Goal: Task Accomplishment & Management: Manage account settings

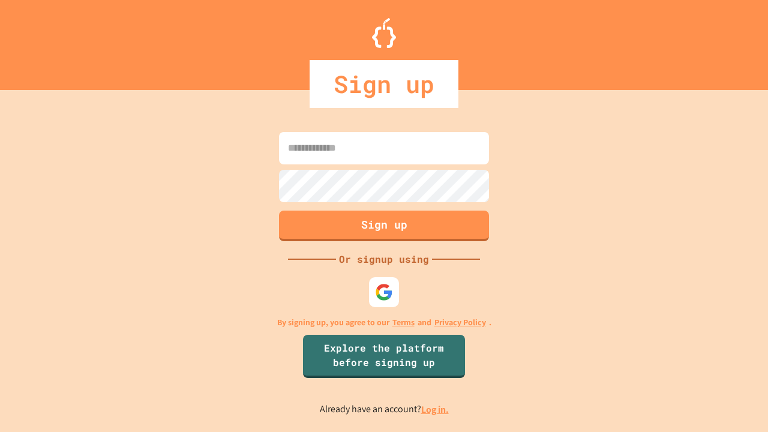
click at [436, 409] on link "Log in." at bounding box center [435, 409] width 28 height 13
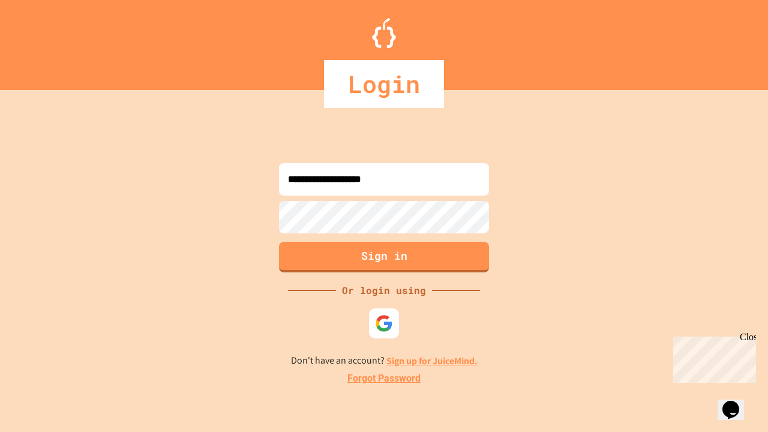
type input "**********"
